Goal: Task Accomplishment & Management: Manage account settings

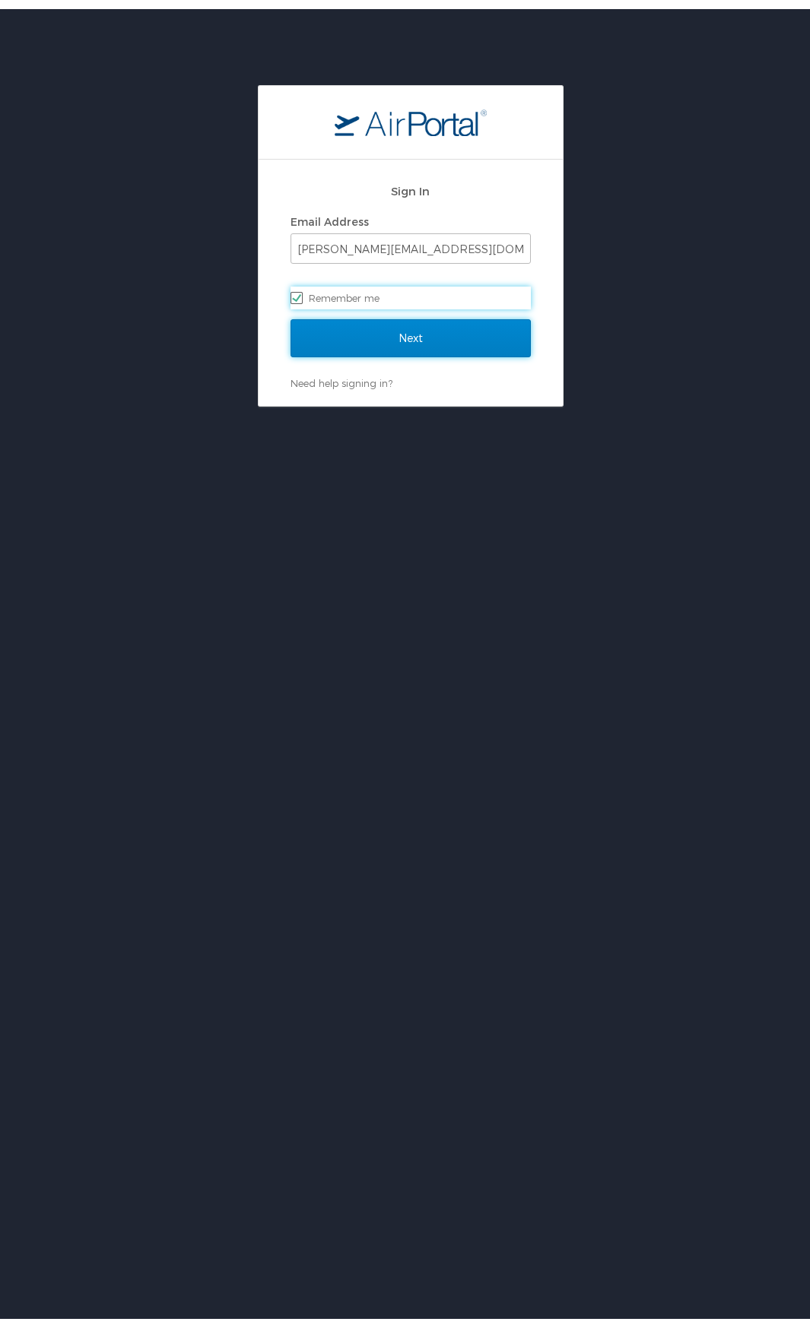
click at [364, 329] on input "Next" at bounding box center [410, 329] width 240 height 38
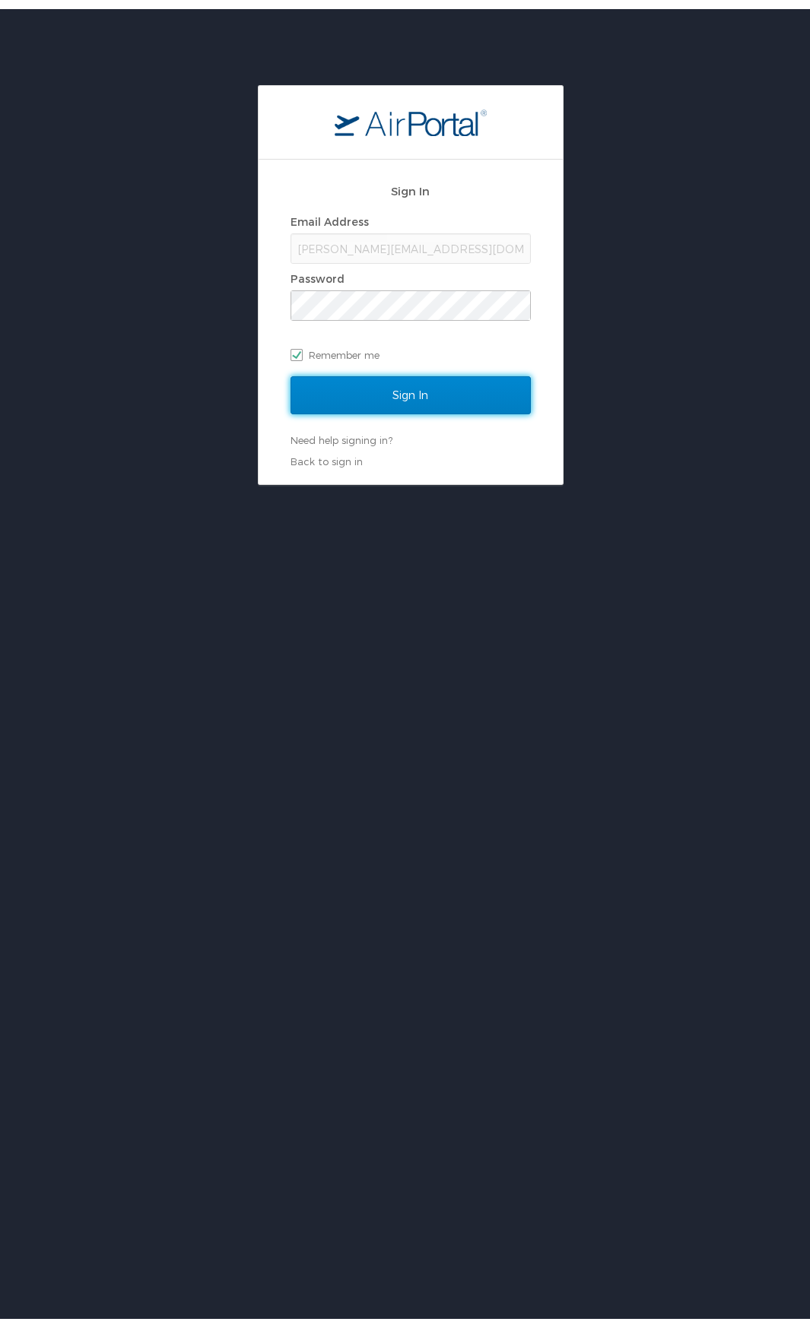
click at [331, 381] on input "Sign In" at bounding box center [410, 386] width 240 height 38
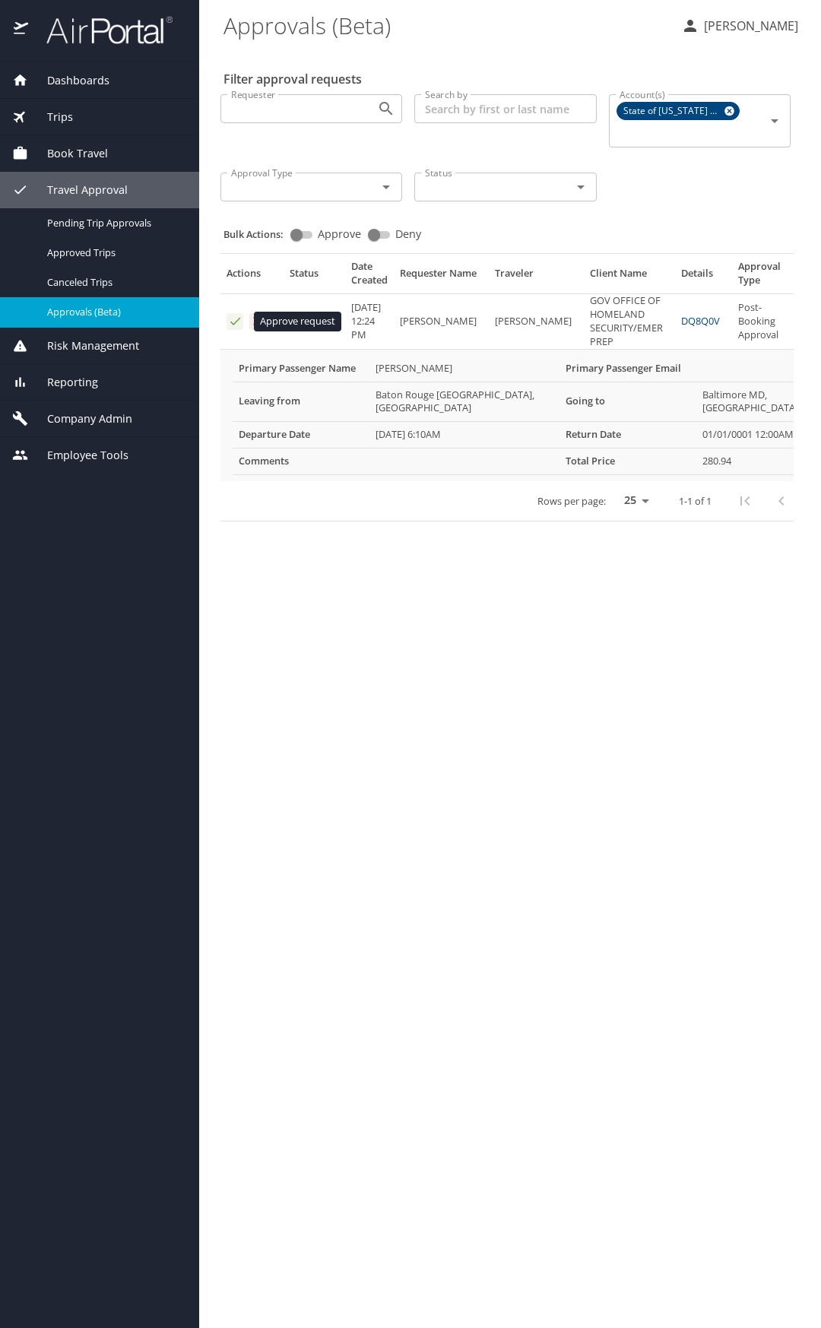
click at [236, 322] on icon "Approval table" at bounding box center [235, 322] width 10 height 8
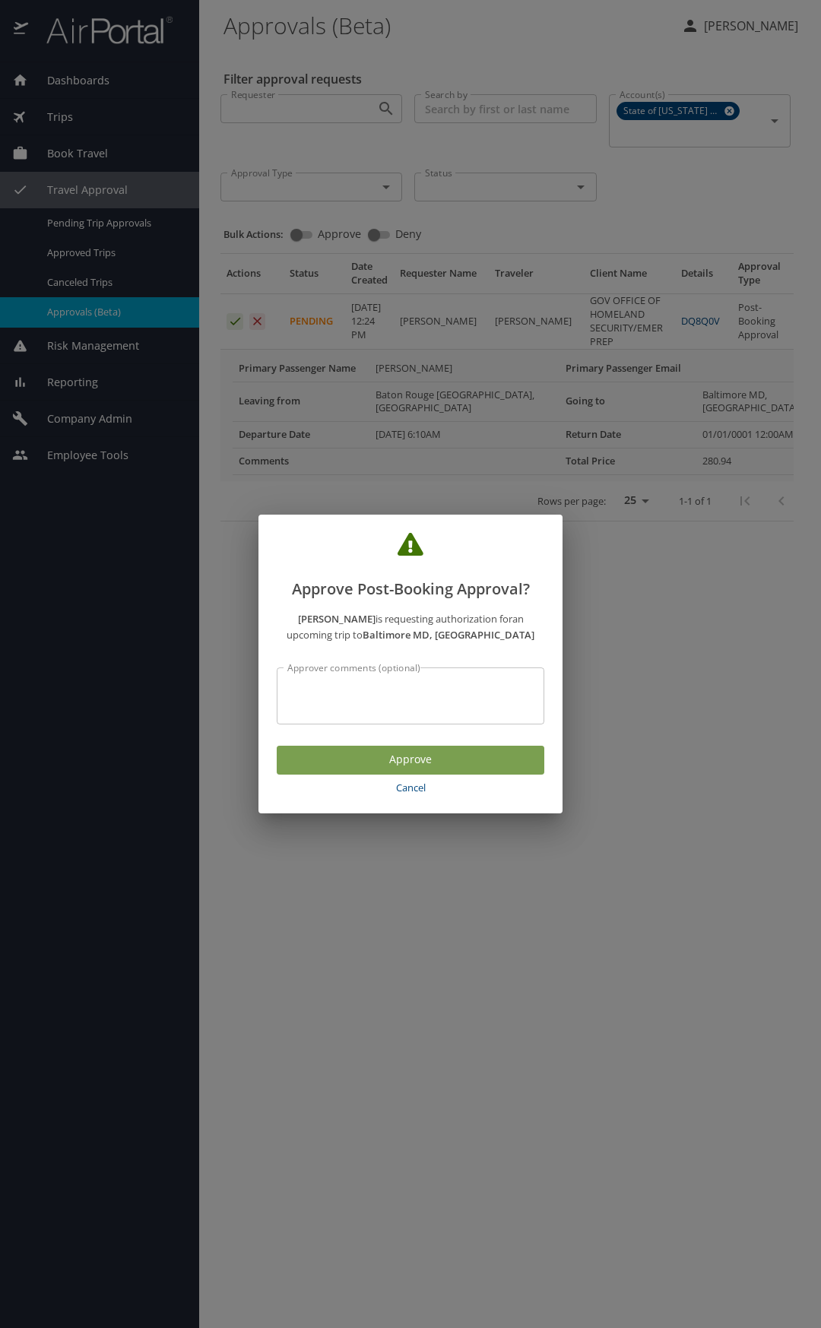
click at [415, 763] on span "Approve" at bounding box center [410, 759] width 243 height 19
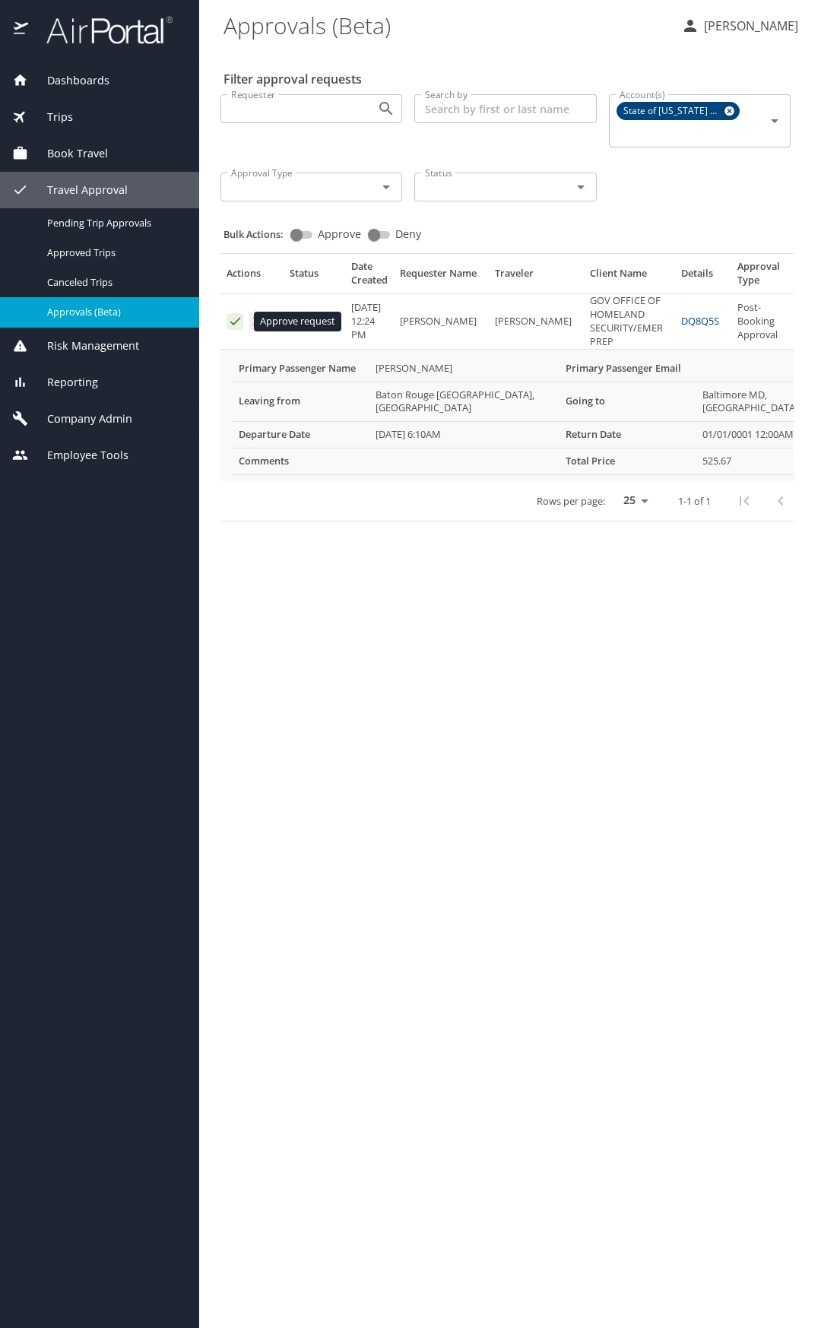
click at [232, 327] on icon "Approval table" at bounding box center [235, 321] width 14 height 14
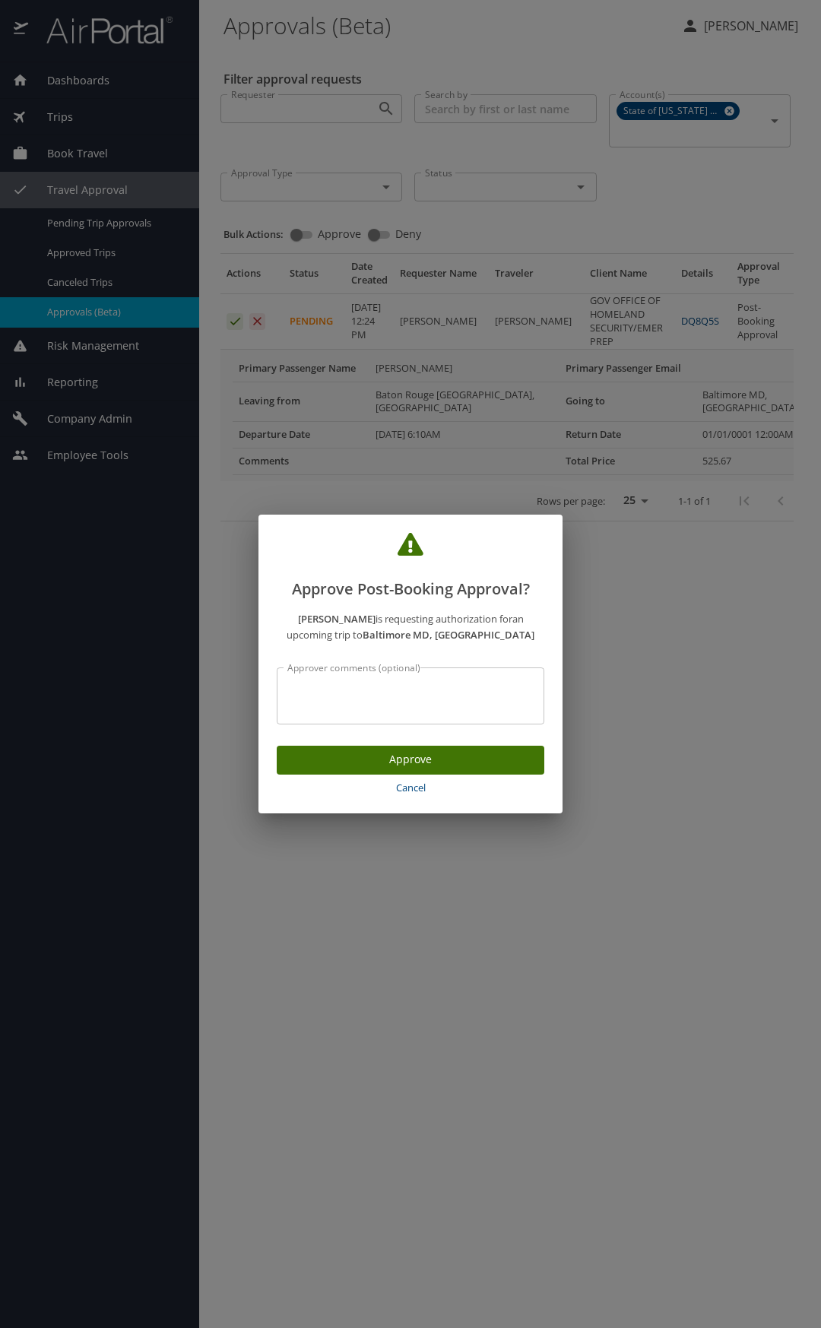
click at [438, 759] on span "Approve" at bounding box center [410, 759] width 243 height 19
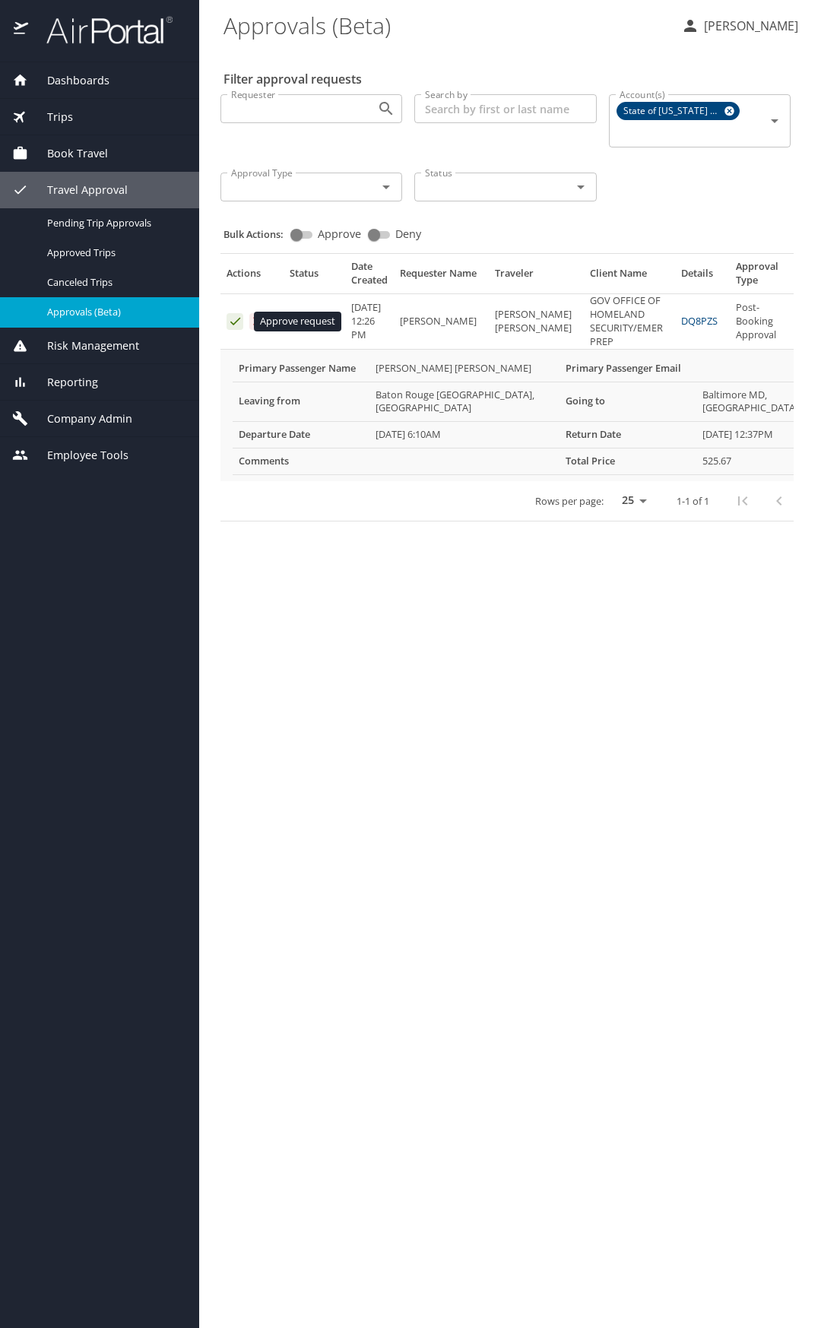
click at [230, 319] on icon "Approval table" at bounding box center [235, 321] width 14 height 14
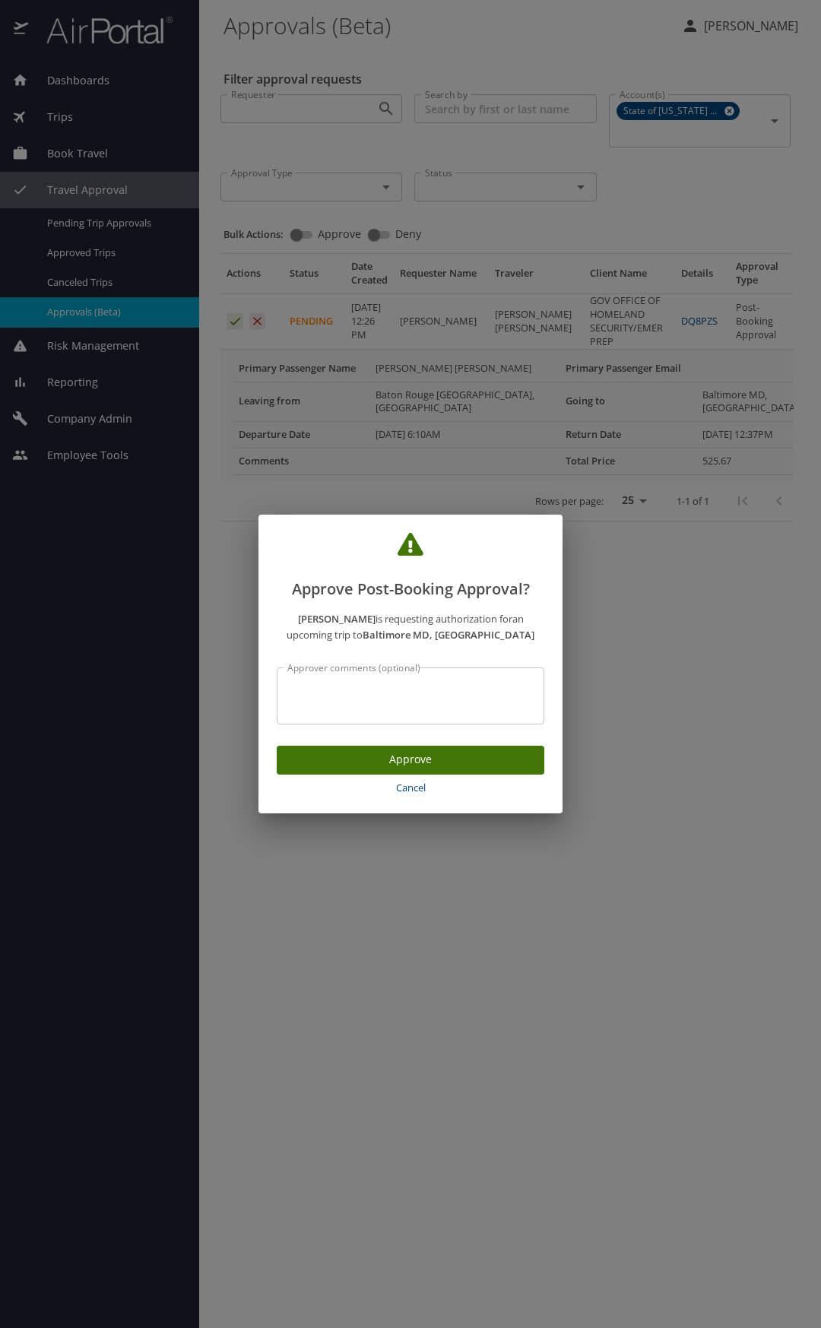
click at [405, 760] on span "Approve" at bounding box center [410, 759] width 243 height 19
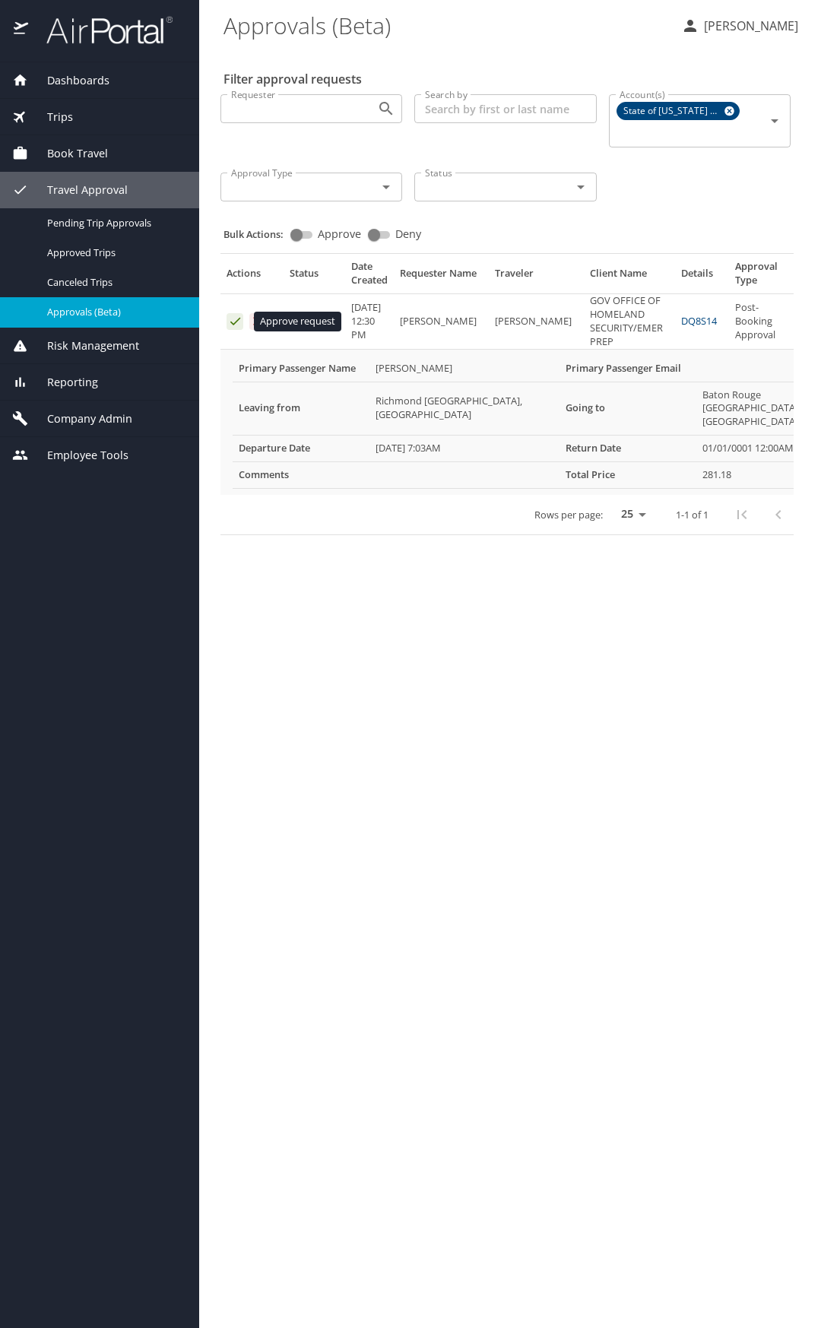
click at [235, 323] on icon "Approval table" at bounding box center [235, 322] width 10 height 8
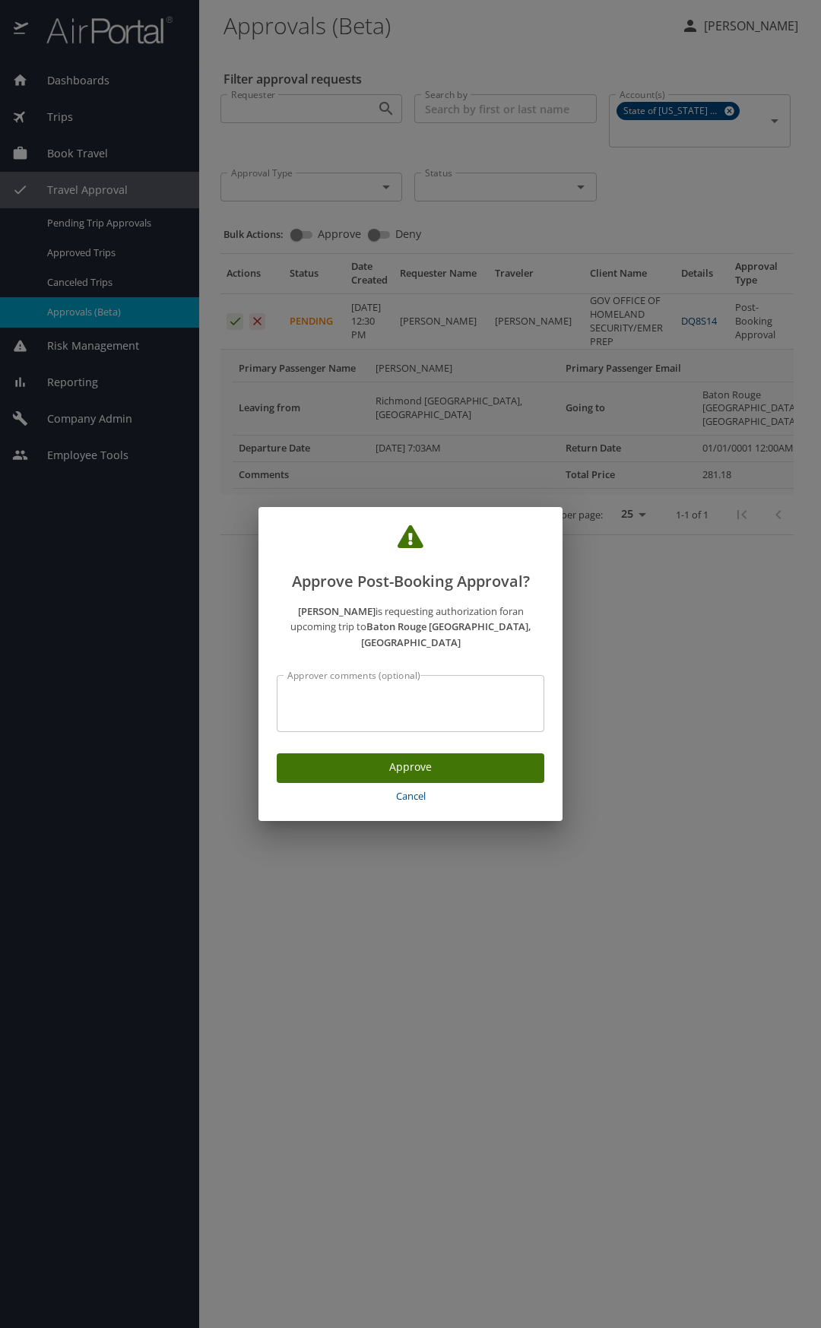
click at [361, 769] on span "Approve" at bounding box center [410, 767] width 243 height 19
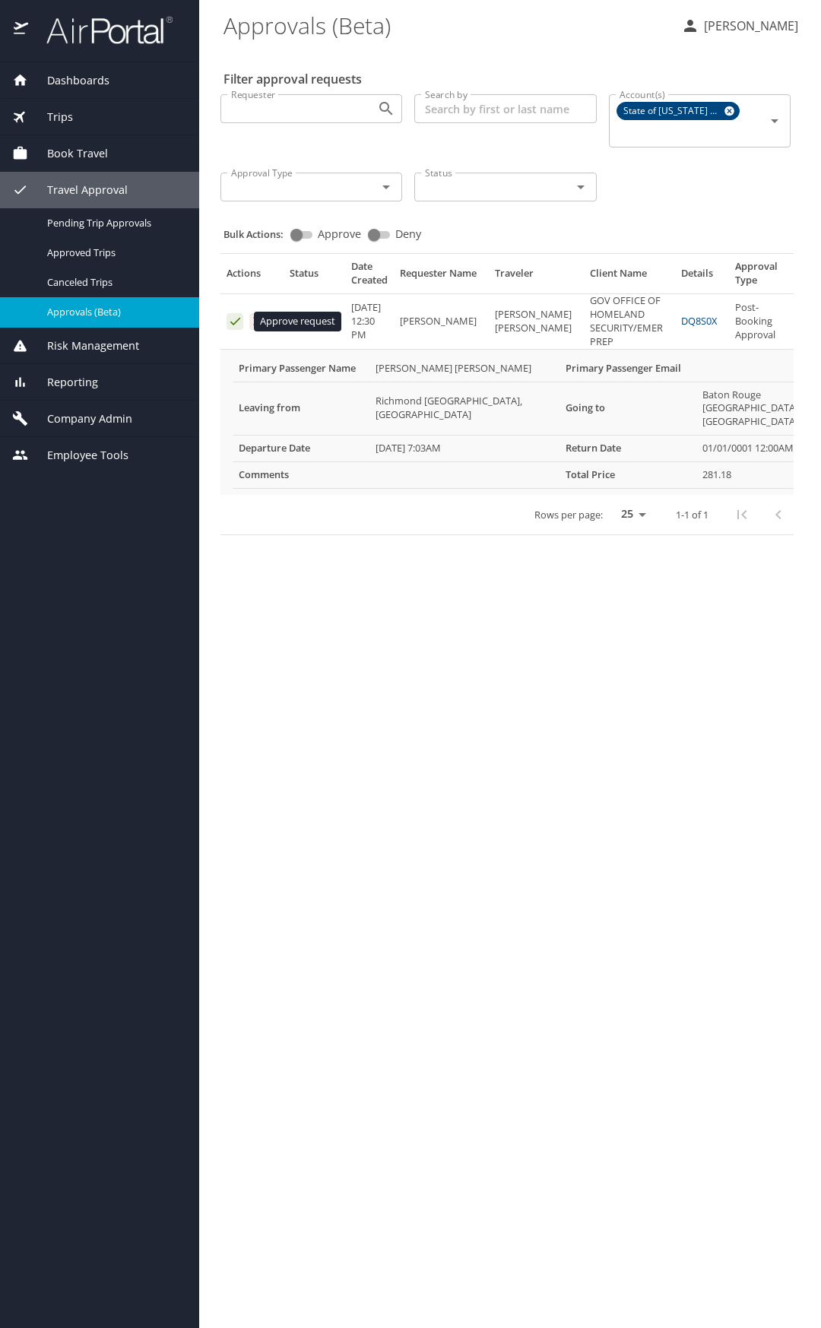
click at [237, 320] on icon "Approval table" at bounding box center [235, 322] width 10 height 8
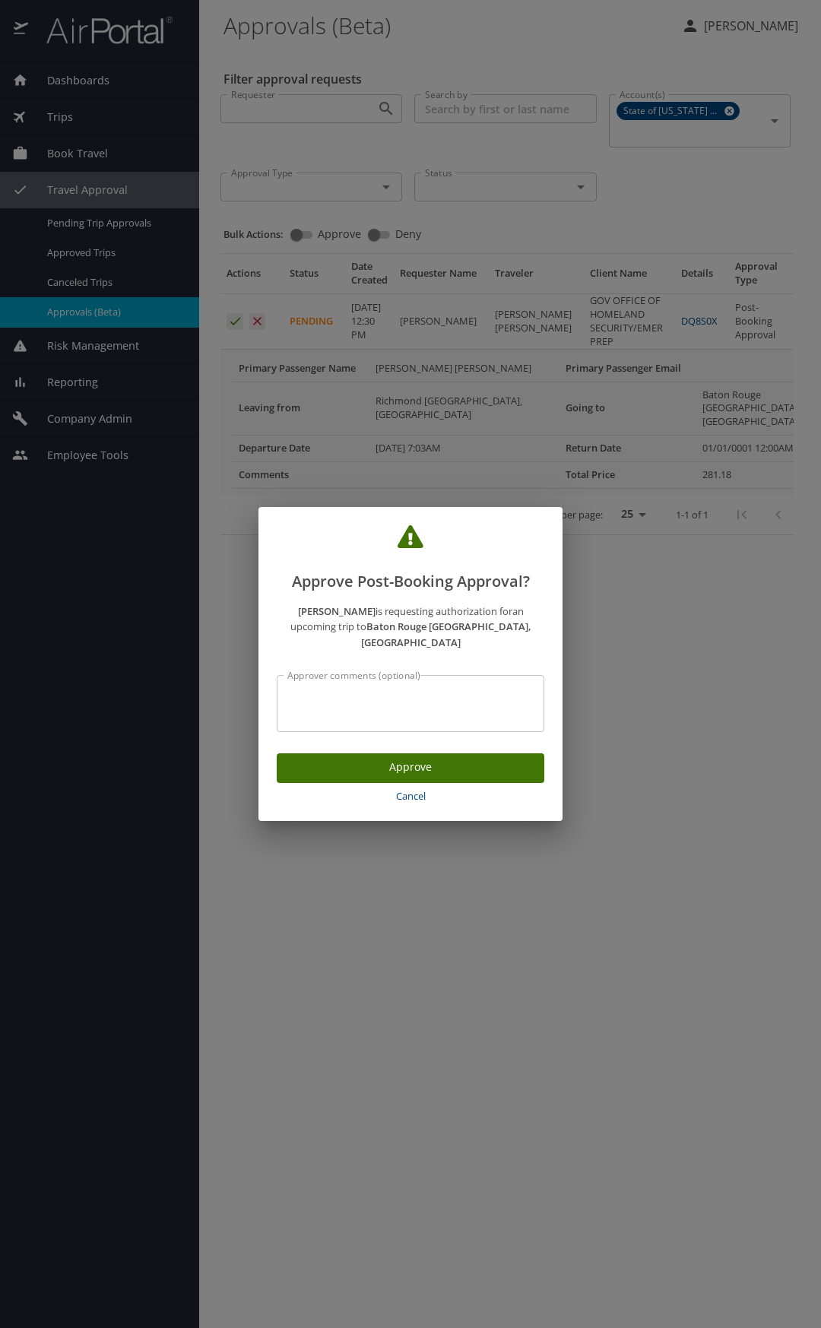
click at [400, 758] on span "Approve" at bounding box center [410, 767] width 243 height 19
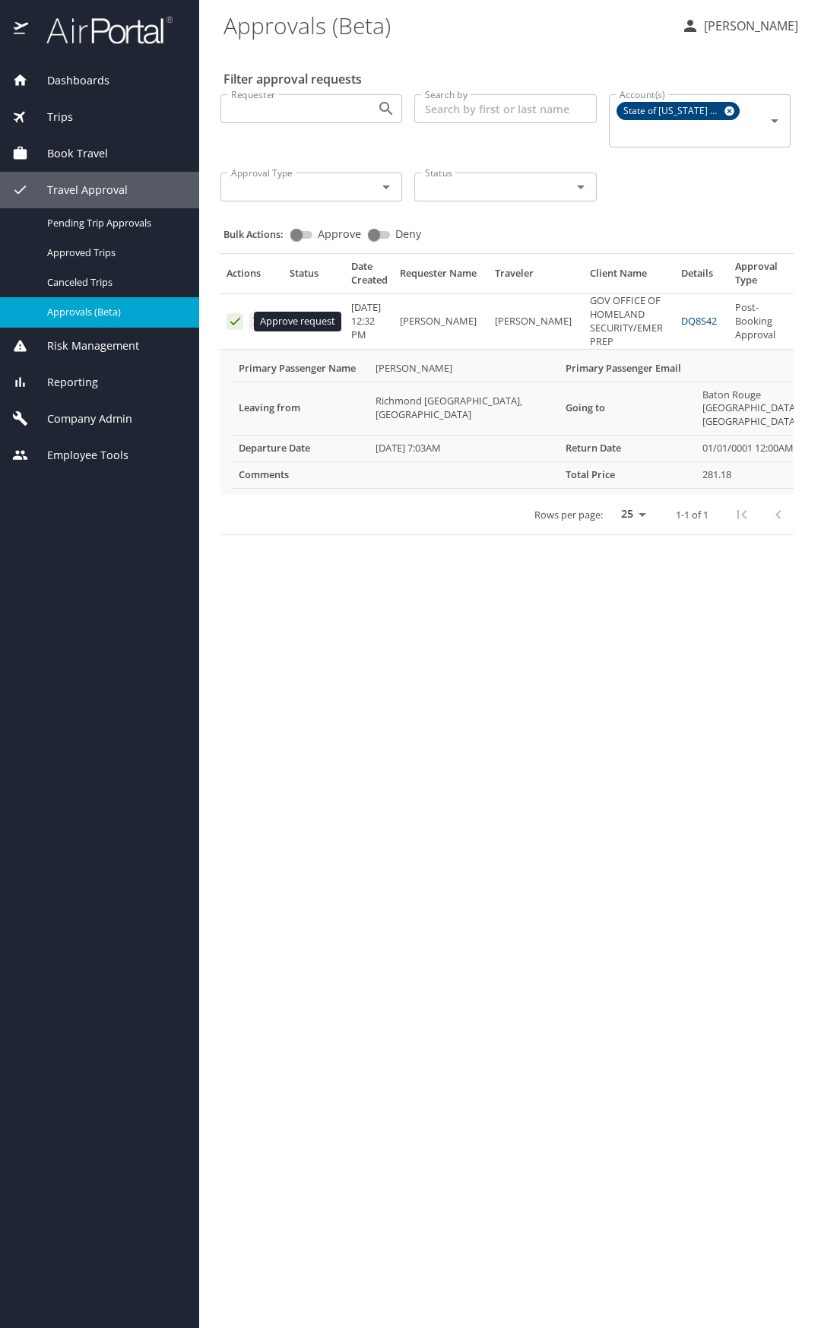
click at [237, 319] on icon "Approval table" at bounding box center [235, 321] width 14 height 14
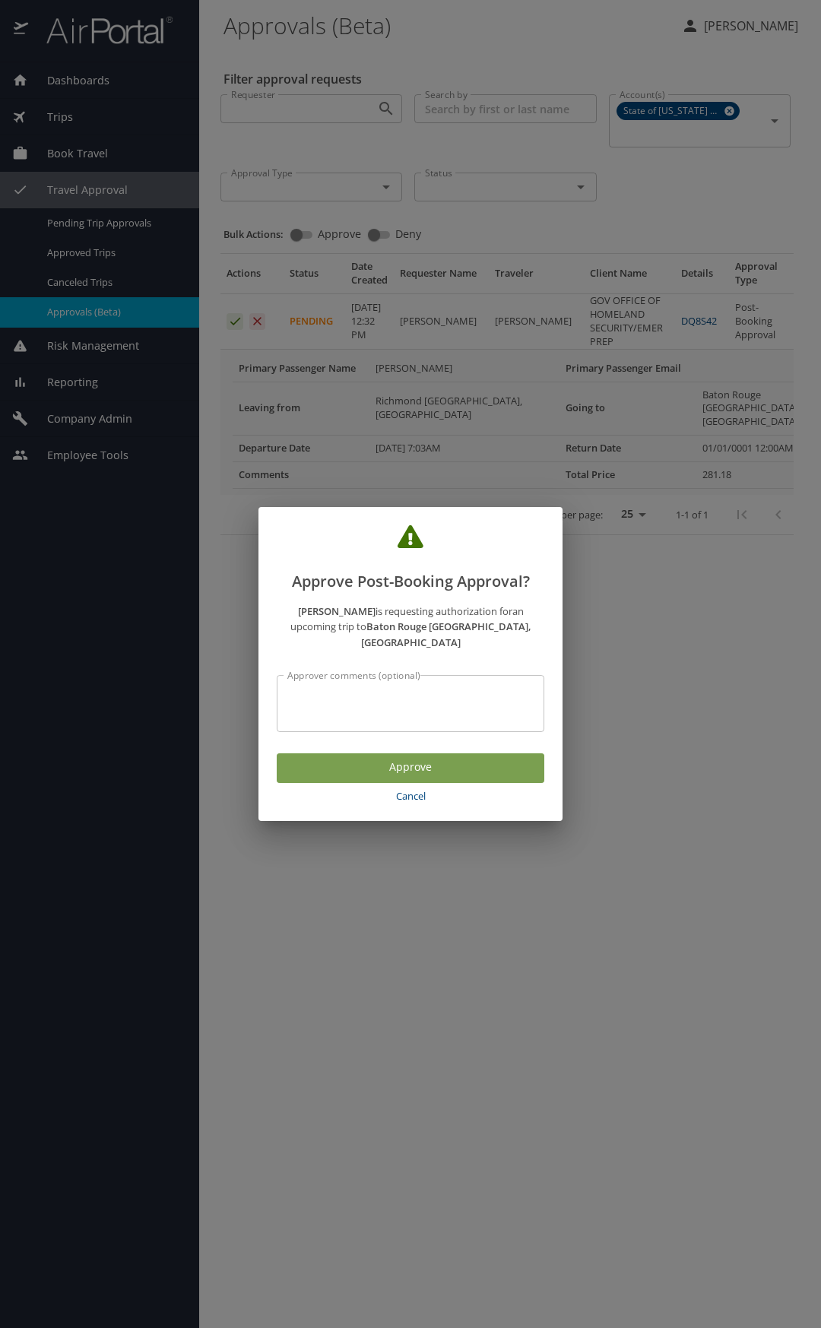
click at [387, 758] on span "Approve" at bounding box center [410, 767] width 243 height 19
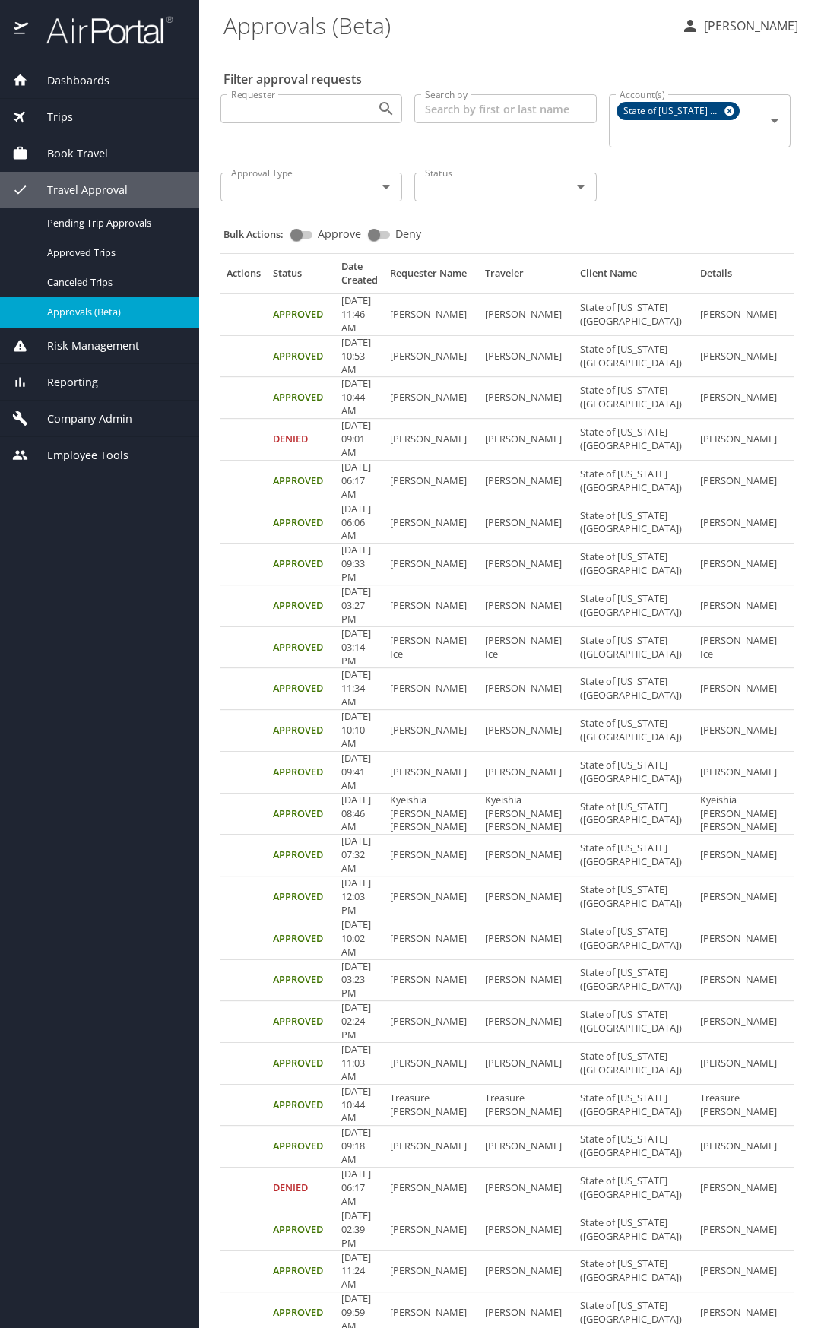
click at [693, 29] on icon "button" at bounding box center [690, 26] width 12 height 12
click at [699, 166] on li "Sign out" at bounding box center [734, 170] width 155 height 27
